Goal: Information Seeking & Learning: Understand process/instructions

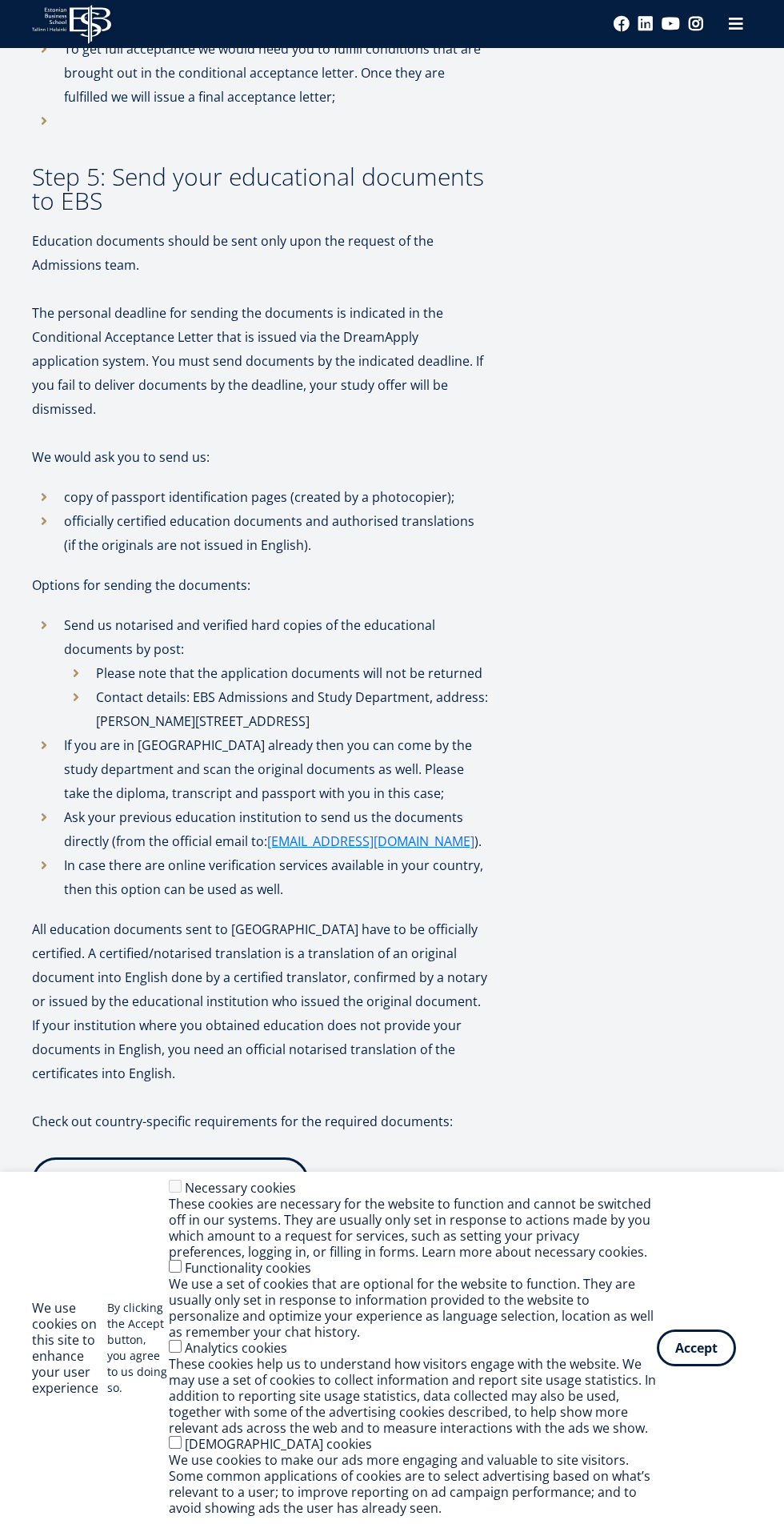
scroll to position [2863, 0]
click at [263, 1167] on span at bounding box center [269, 1175] width 16 height 16
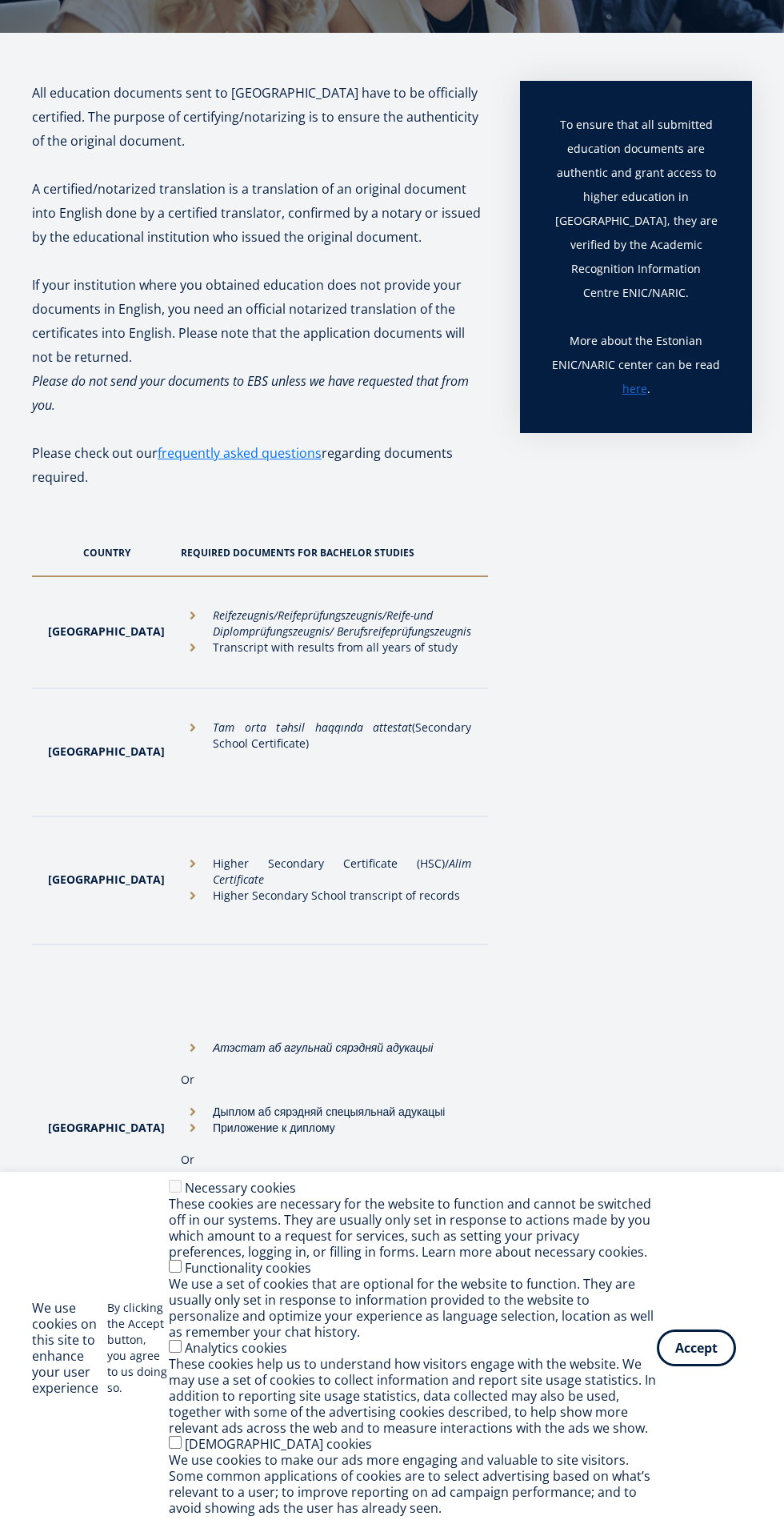
scroll to position [225, 0]
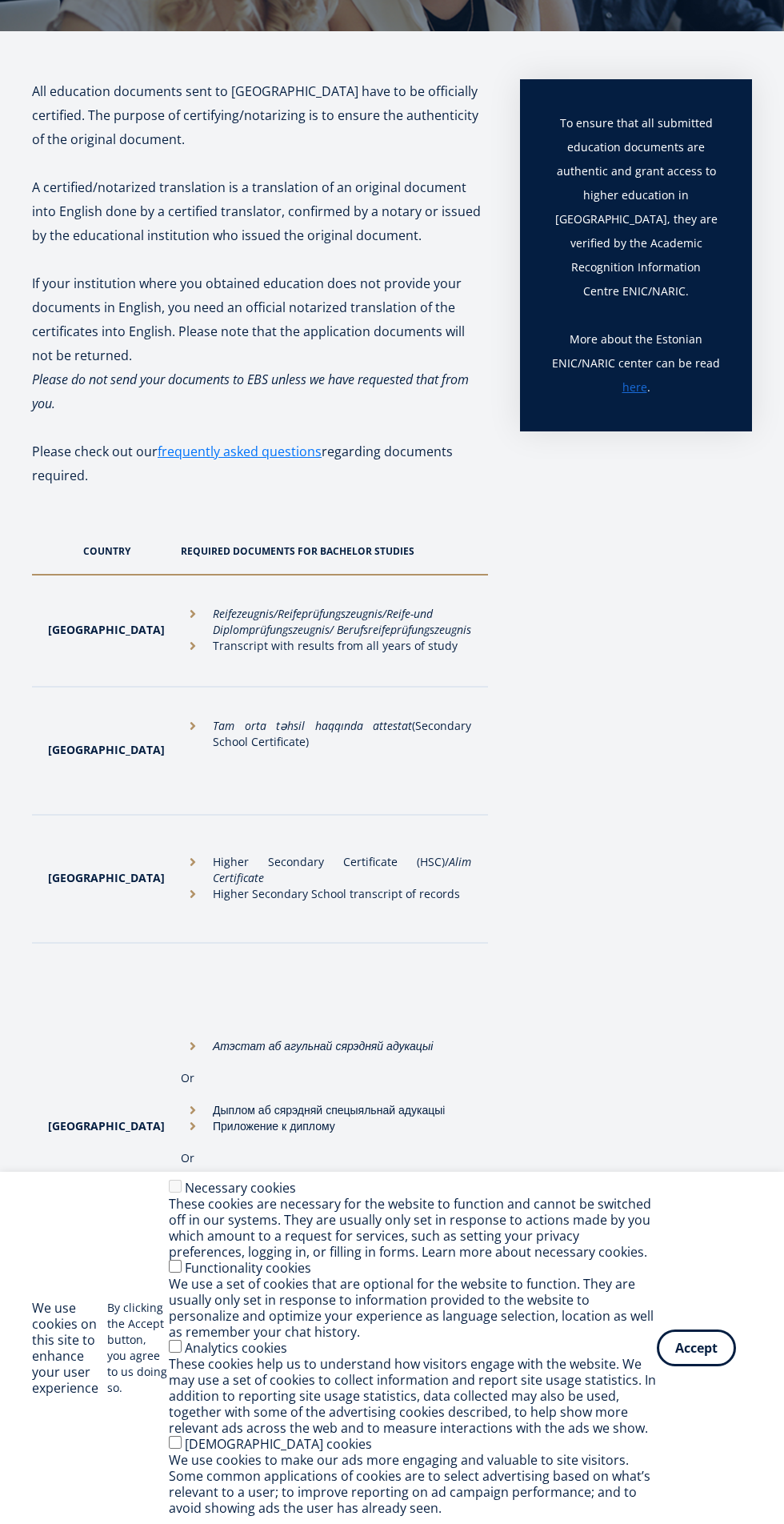
click at [351, 864] on em "Alim Certificate" at bounding box center [342, 870] width 258 height 32
click at [94, 873] on strong "Bangladesh" at bounding box center [106, 877] width 117 height 15
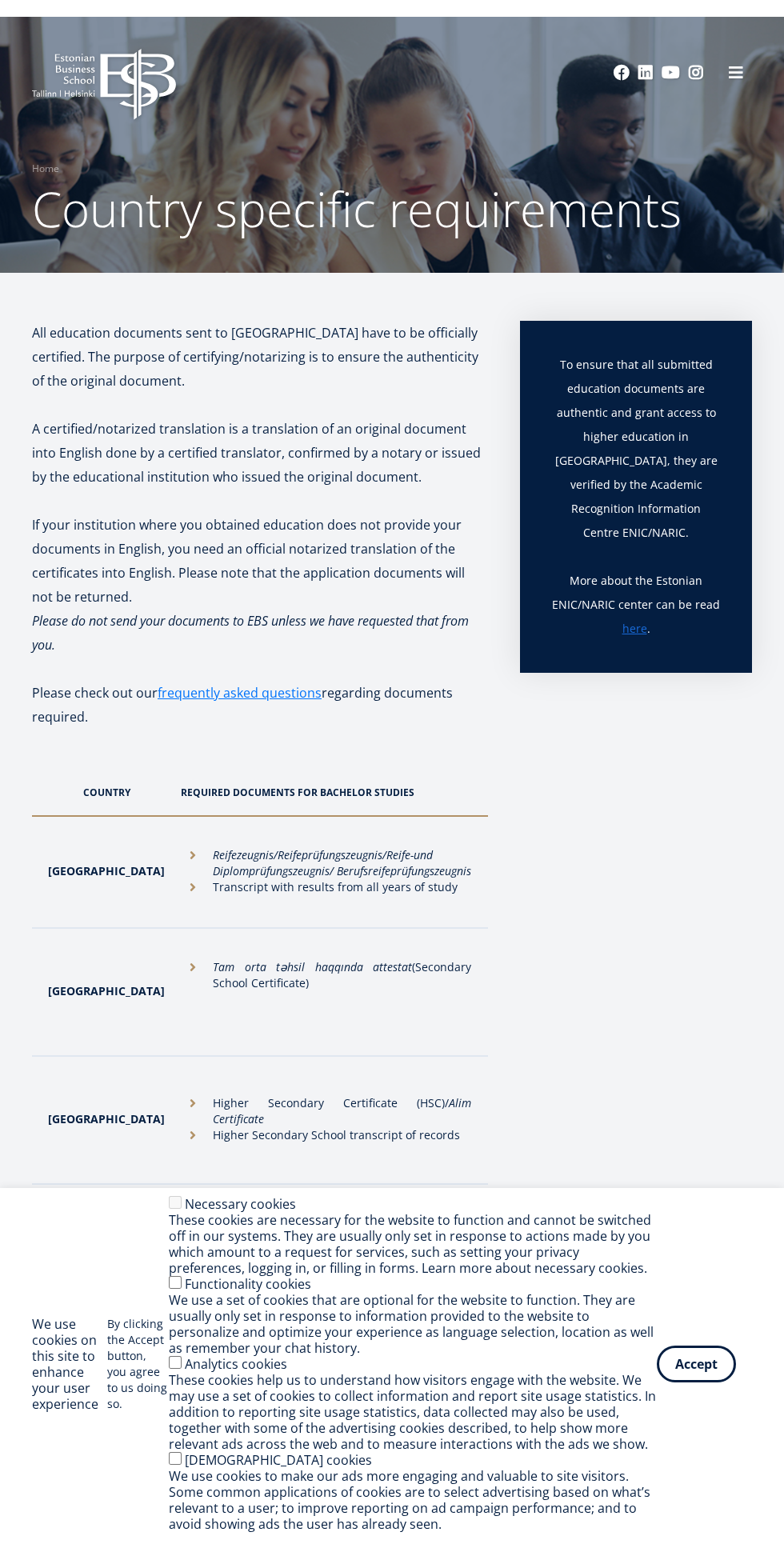
scroll to position [22, 0]
